Goal: Book appointment/travel/reservation

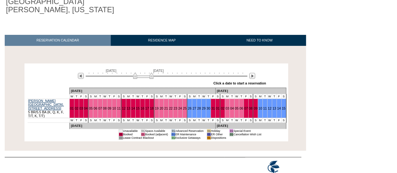
scroll to position [72, 0]
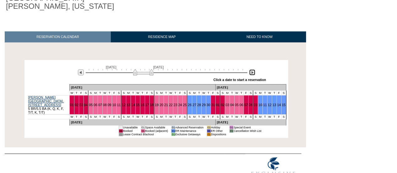
click at [253, 69] on img at bounding box center [252, 72] width 6 height 6
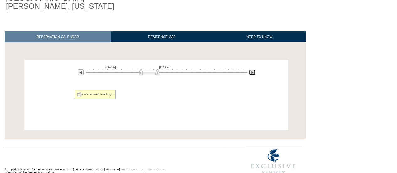
click at [253, 69] on img at bounding box center [252, 72] width 6 height 6
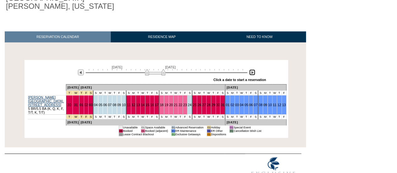
click at [253, 69] on img at bounding box center [252, 72] width 6 height 6
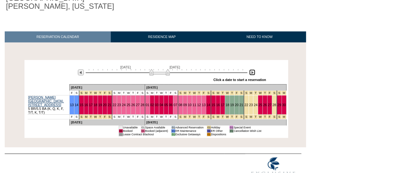
click at [151, 69] on img at bounding box center [160, 72] width 20 height 6
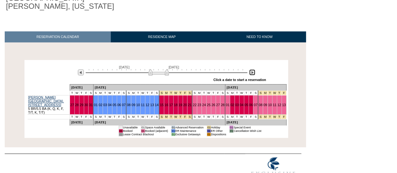
click at [251, 69] on img at bounding box center [252, 72] width 6 height 6
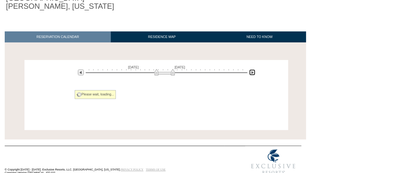
click at [251, 69] on img at bounding box center [252, 72] width 6 height 6
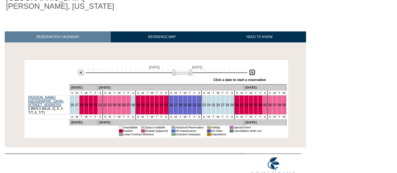
click at [251, 69] on img at bounding box center [252, 72] width 6 height 6
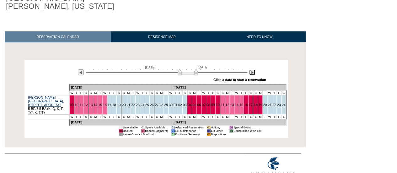
click at [251, 69] on img at bounding box center [252, 72] width 6 height 6
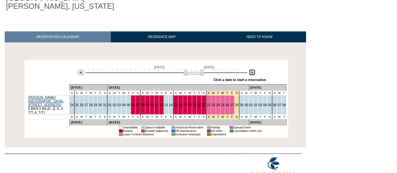
click at [251, 69] on img at bounding box center [252, 72] width 6 height 6
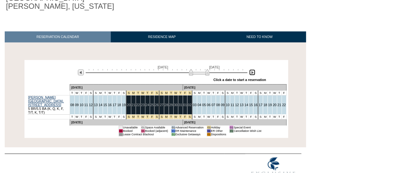
click at [192, 69] on img at bounding box center [199, 72] width 20 height 6
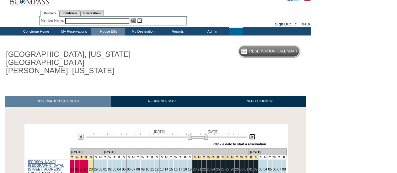
scroll to position [0, 0]
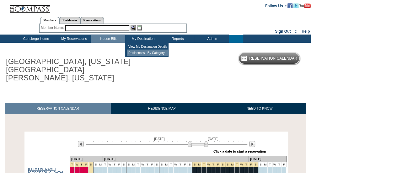
click at [148, 53] on td "Residences : By Category" at bounding box center [147, 53] width 41 height 6
